Goal: Use online tool/utility: Use online tool/utility

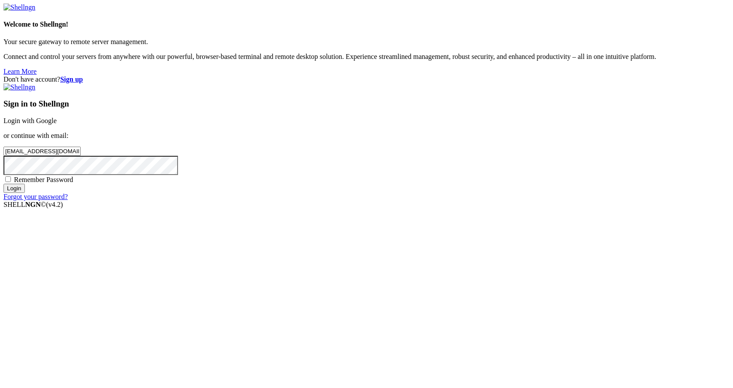
type input "[EMAIL_ADDRESS][DOMAIN_NAME]"
click at [3, 184] on input "Login" at bounding box center [13, 188] width 21 height 9
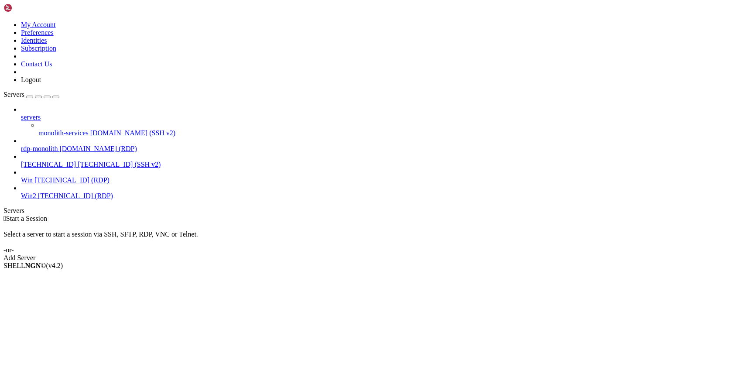
click at [63, 145] on span "[DOMAIN_NAME] (RDP)" at bounding box center [97, 148] width 77 height 7
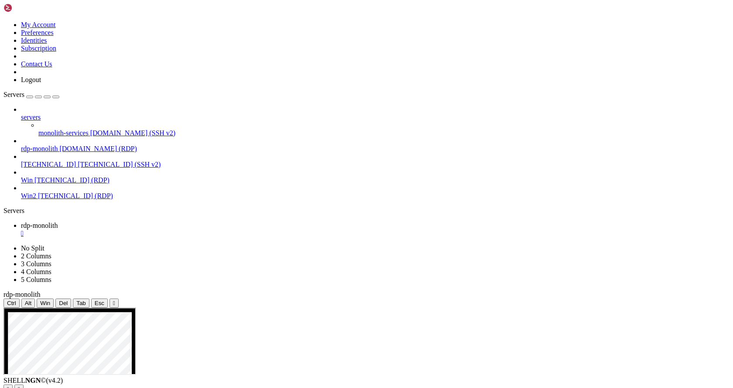
scroll to position [4, 0]
